Goal: Entertainment & Leisure: Consume media (video, audio)

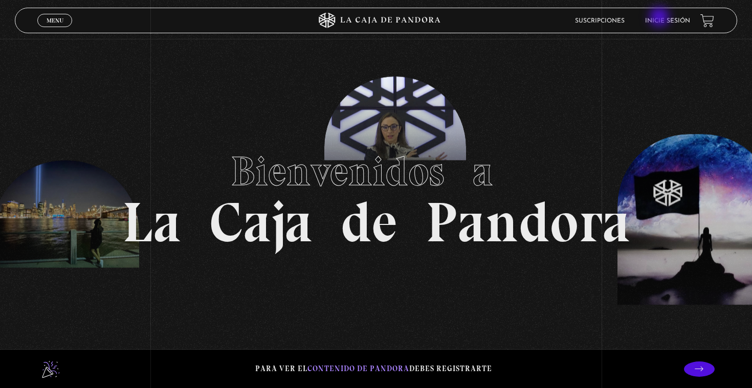
click at [660, 18] on link "Inicie sesión" at bounding box center [667, 21] width 45 height 6
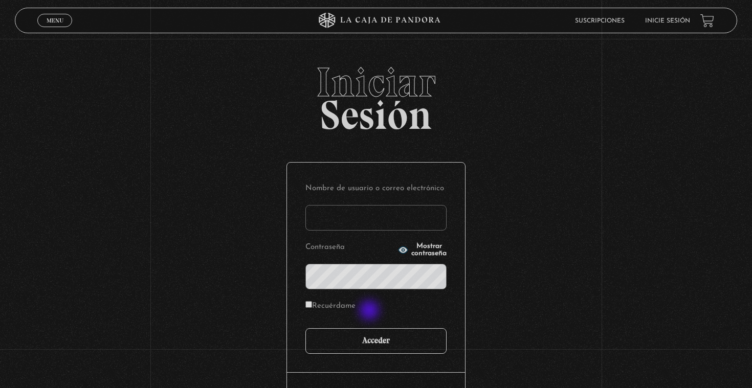
type input "aaron.zuniga2107@gmail.com"
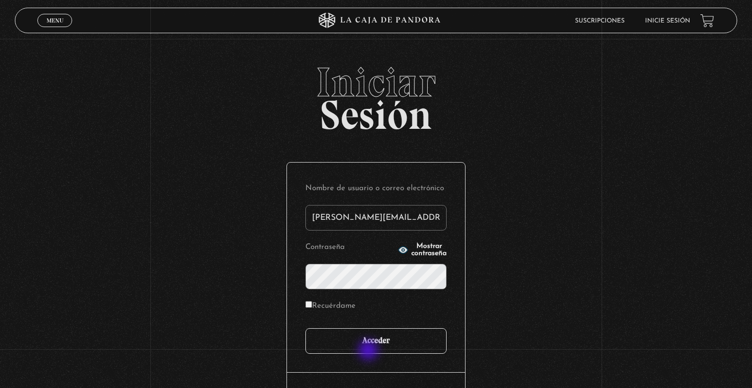
click at [369, 351] on input "Acceder" at bounding box center [375, 341] width 141 height 26
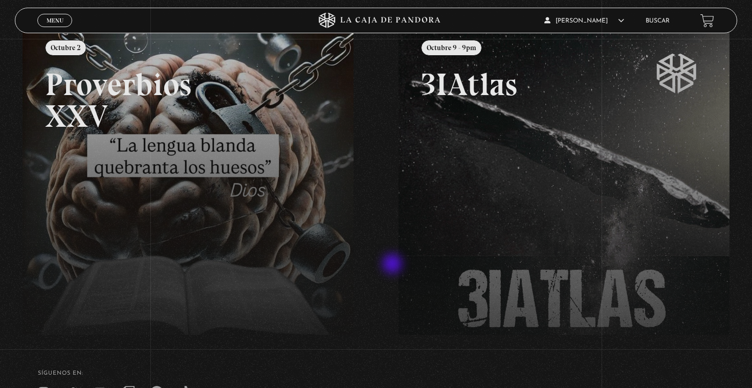
scroll to position [141, 0]
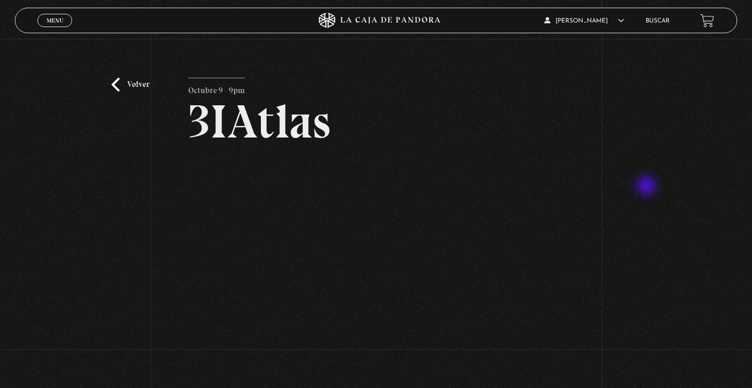
click at [648, 187] on div "Volver Octubre 9 - 9pm 3IAtlas" at bounding box center [376, 215] width 752 height 353
